Goal: Task Accomplishment & Management: Manage account settings

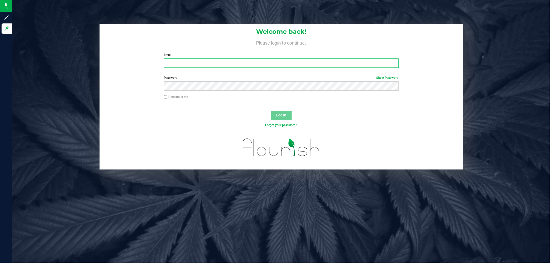
click at [213, 67] on input "Email" at bounding box center [281, 63] width 235 height 9
type input "[EMAIL_ADDRESS][DOMAIN_NAME]"
click at [271, 111] on button "Log In" at bounding box center [281, 115] width 21 height 9
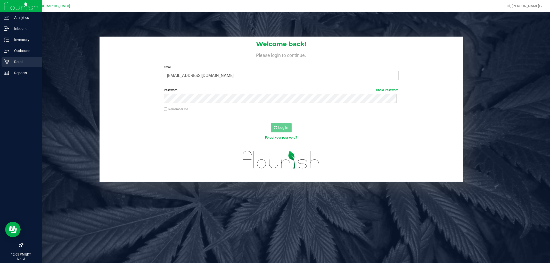
click at [10, 63] on p "Retail" at bounding box center [24, 62] width 31 height 6
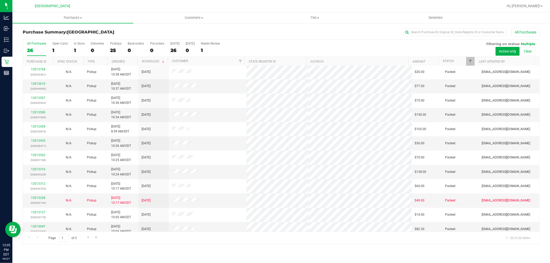
scroll to position [120, 0]
